Goal: Find specific page/section: Find specific page/section

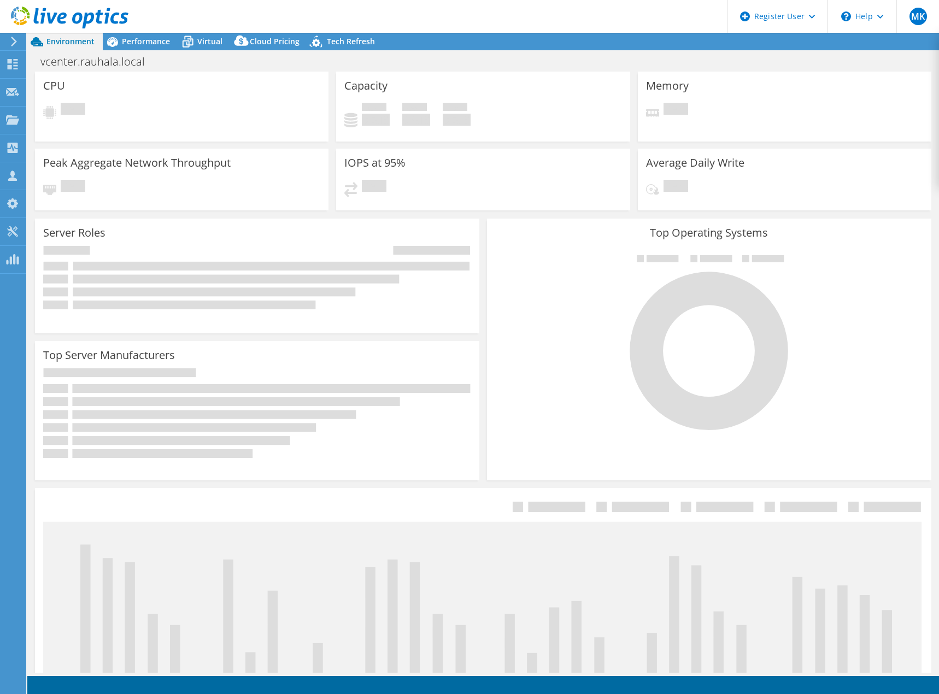
select select "USD"
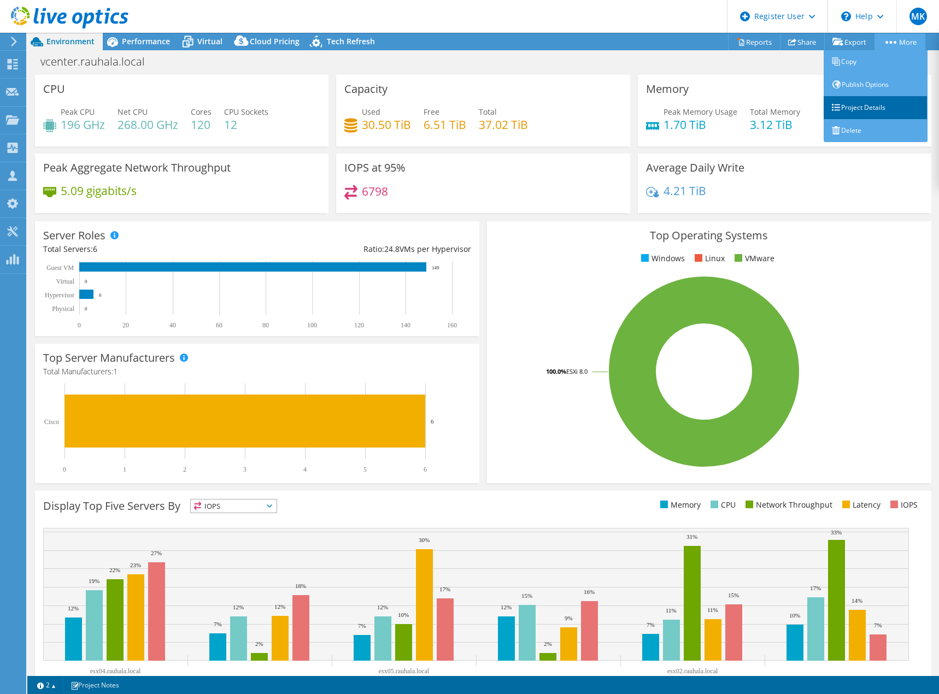
click at [867, 104] on link "Project Details" at bounding box center [875, 107] width 104 height 23
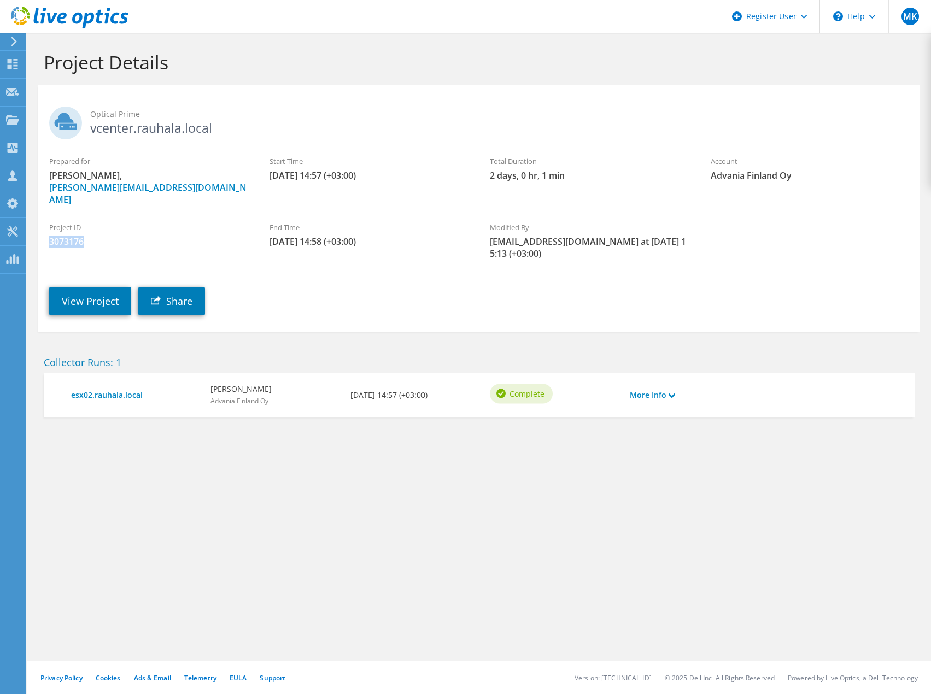
drag, startPoint x: 51, startPoint y: 231, endPoint x: 93, endPoint y: 231, distance: 42.1
click at [93, 235] on span "3073176" at bounding box center [148, 241] width 198 height 12
copy span "3073176"
